Goal: Transaction & Acquisition: Purchase product/service

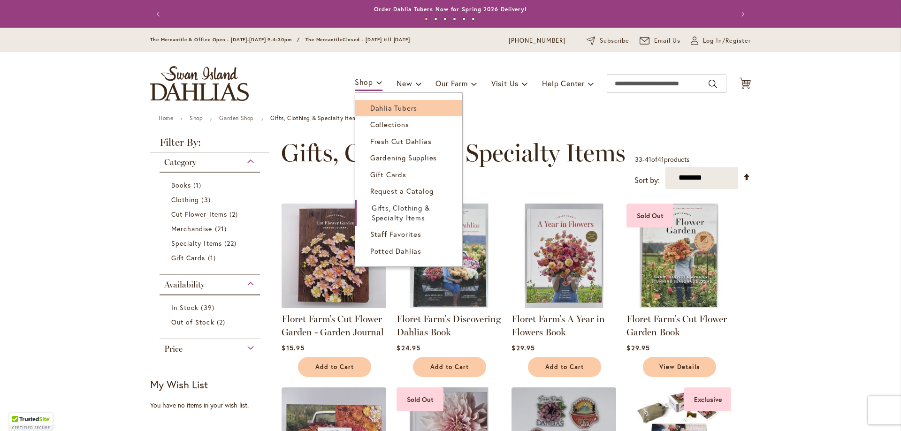
click at [372, 107] on span "Dahlia Tubers" at bounding box center [393, 107] width 47 height 9
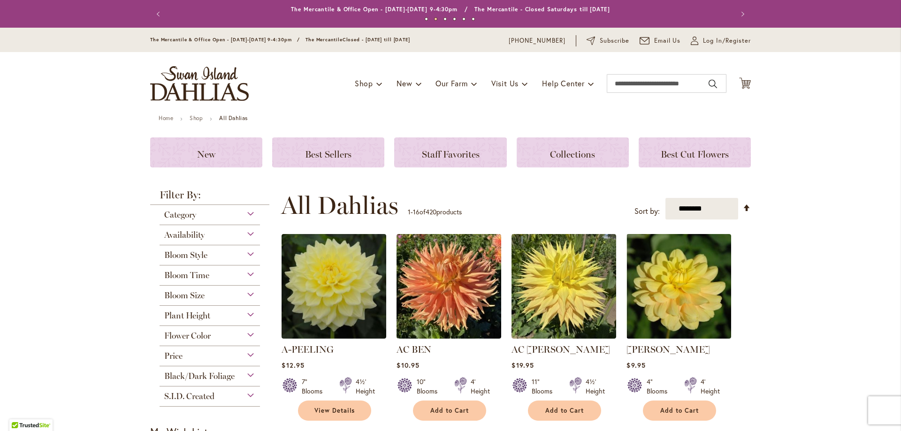
click at [247, 256] on div "Bloom Style" at bounding box center [210, 252] width 100 height 15
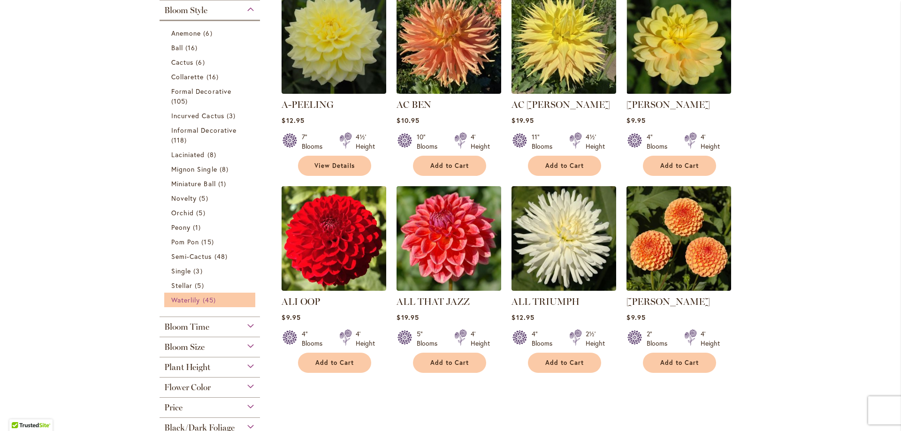
click at [180, 299] on span "Waterlily" at bounding box center [185, 300] width 29 height 9
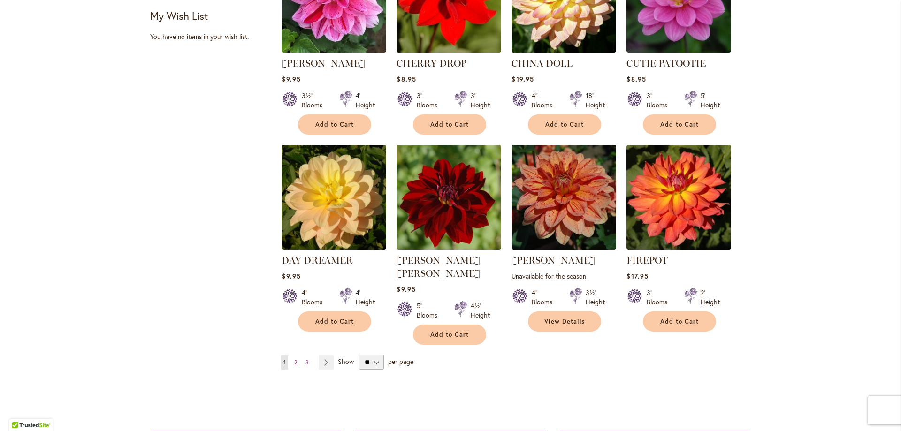
scroll to position [704, 0]
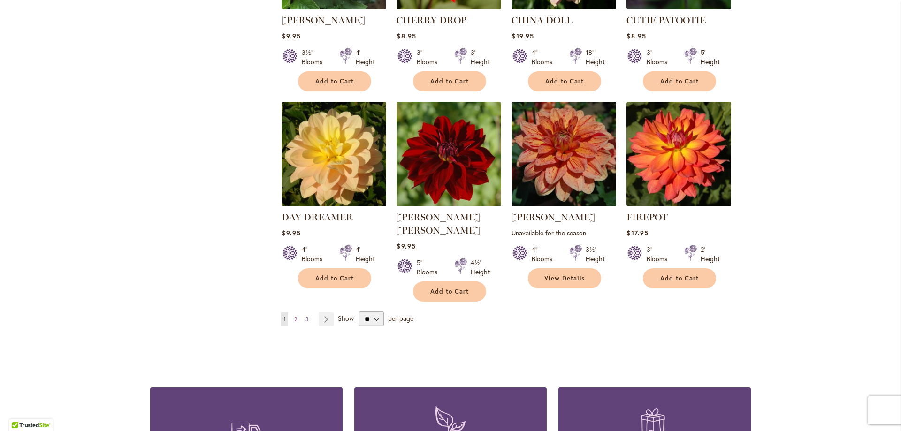
click at [305, 316] on span "3" at bounding box center [306, 319] width 3 height 7
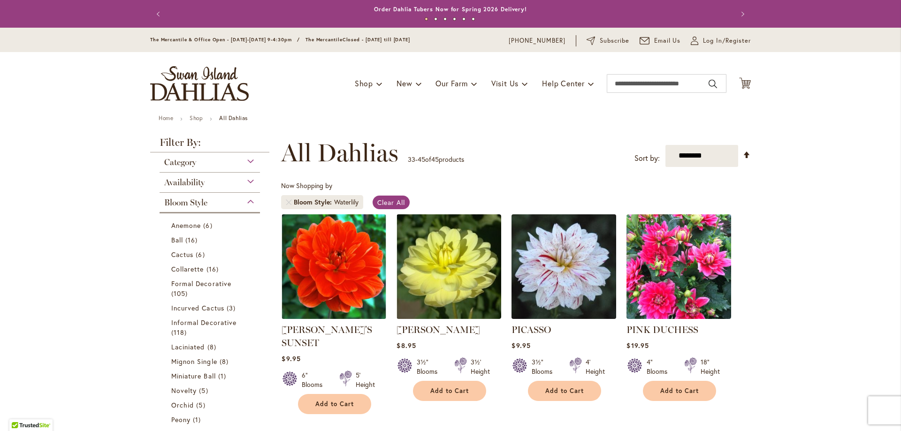
click at [552, 277] on img at bounding box center [564, 267] width 110 height 110
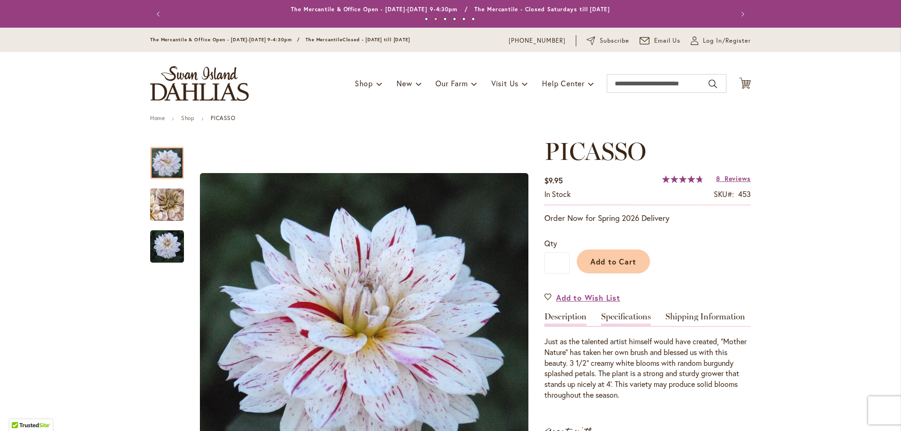
click at [611, 316] on link "Specifications" at bounding box center [626, 319] width 50 height 14
